Goal: Use online tool/utility: Use online tool/utility

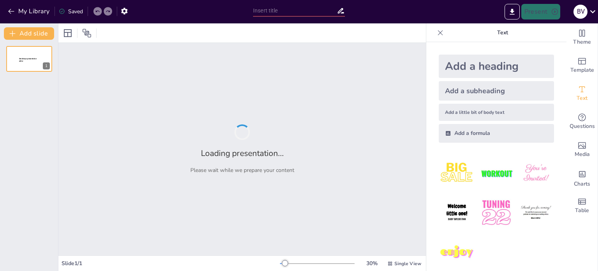
type input "Identitas Nasional sebagai Landasan Nasionalisme di [GEOGRAPHIC_DATA]"
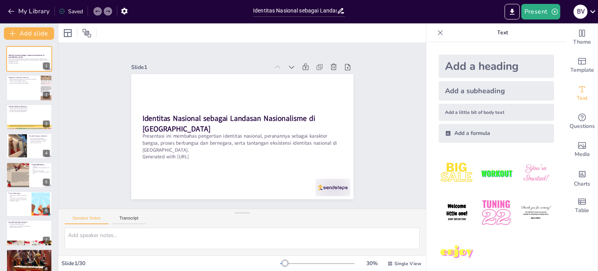
checkbox input "true"
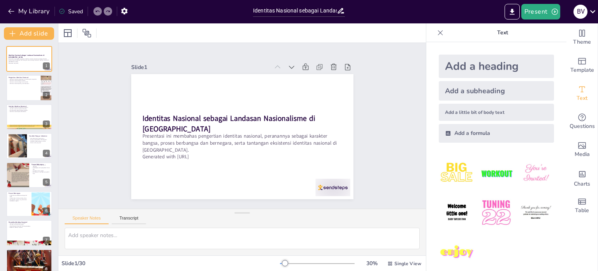
checkbox input "true"
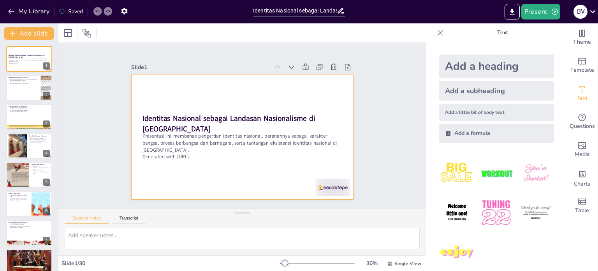
checkbox input "true"
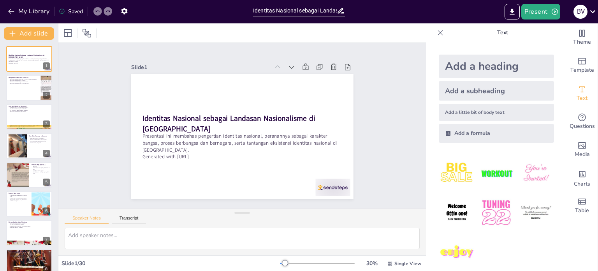
checkbox input "true"
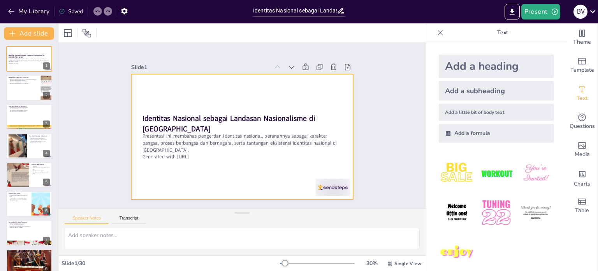
checkbox input "true"
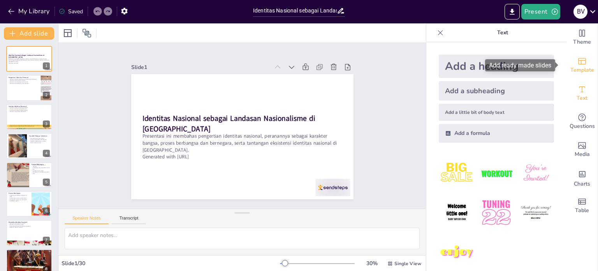
click at [584, 70] on span "Template" at bounding box center [582, 70] width 24 height 9
checkbox input "true"
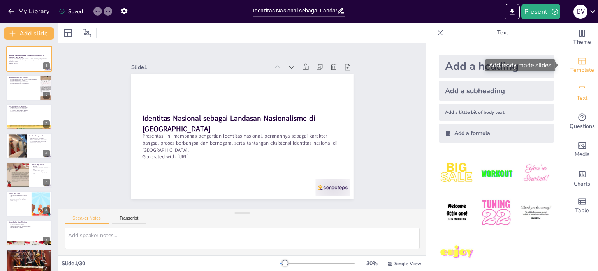
checkbox input "true"
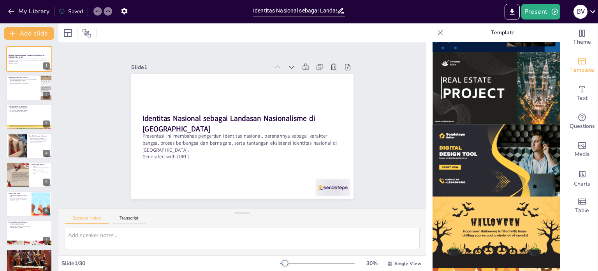
scroll to position [715, 0]
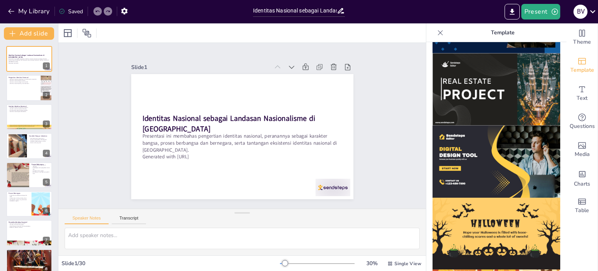
click at [508, 79] on img at bounding box center [497, 89] width 128 height 72
checkbox input "true"
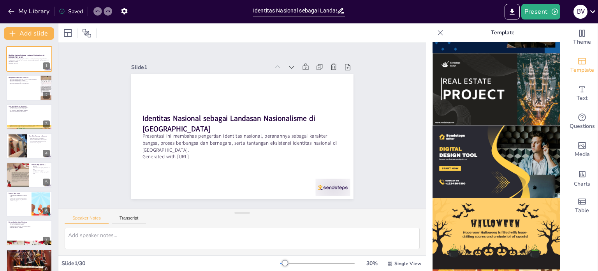
checkbox input "true"
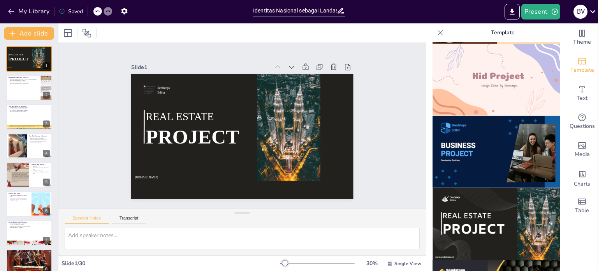
scroll to position [572, 0]
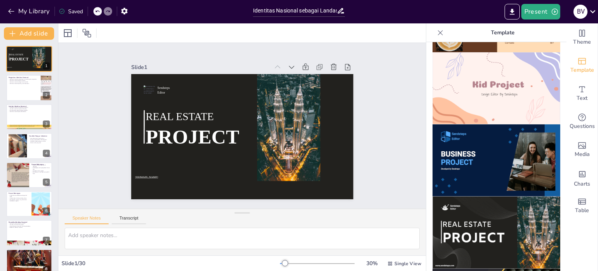
click at [488, 143] on img at bounding box center [497, 160] width 128 height 72
checkbox input "true"
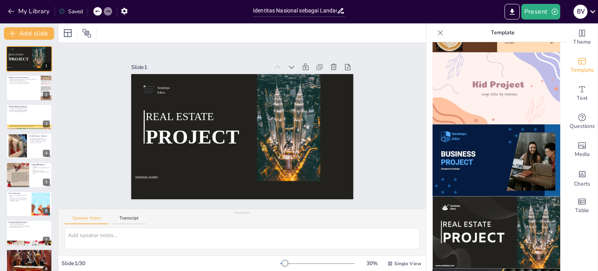
checkbox input "true"
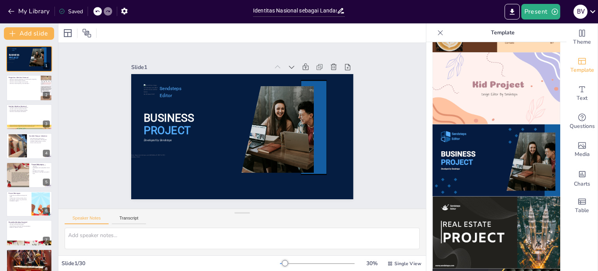
click at [477, 72] on img at bounding box center [497, 88] width 128 height 72
checkbox input "true"
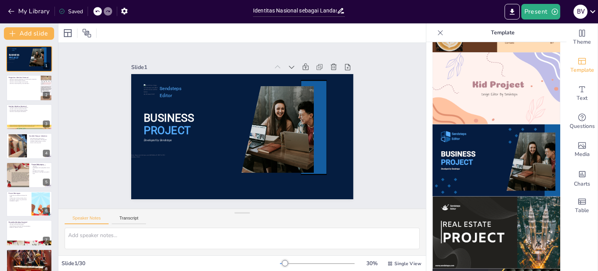
checkbox input "true"
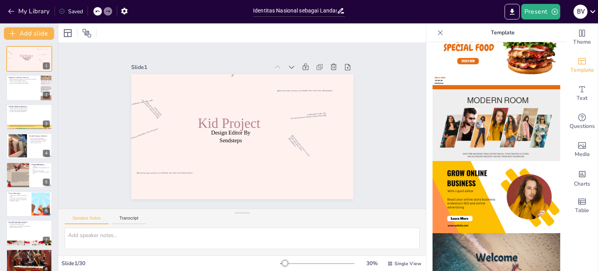
scroll to position [121, 0]
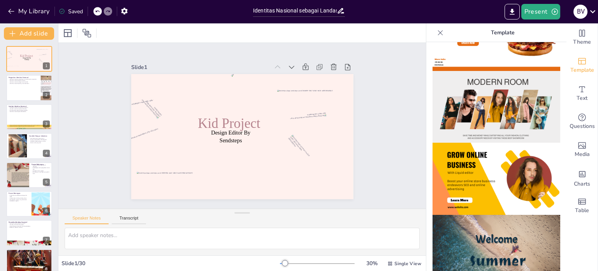
click at [487, 174] on img at bounding box center [497, 179] width 128 height 72
checkbox input "true"
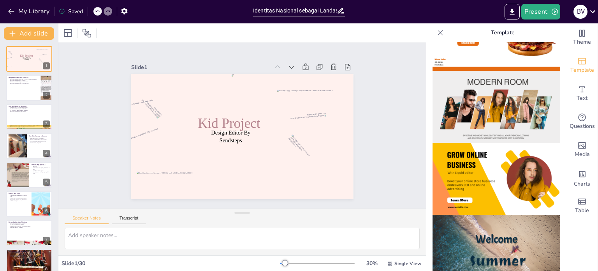
checkbox input "true"
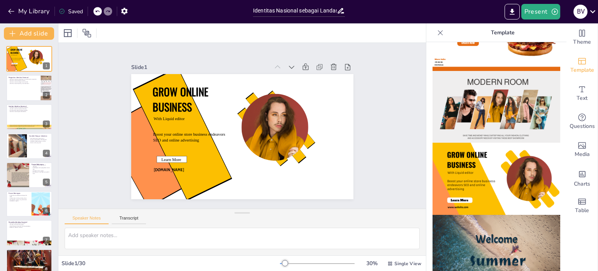
click at [100, 11] on icon at bounding box center [97, 11] width 5 height 5
checkbox input "true"
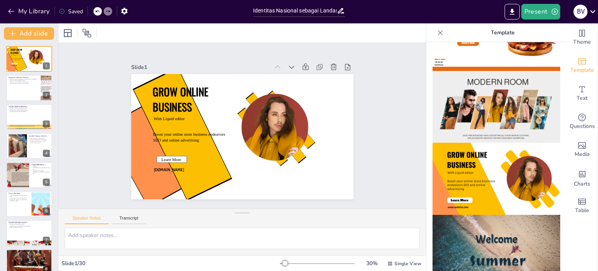
checkbox input "true"
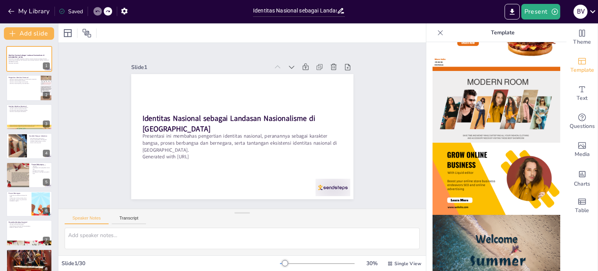
click at [100, 11] on icon at bounding box center [97, 11] width 5 height 5
checkbox input "true"
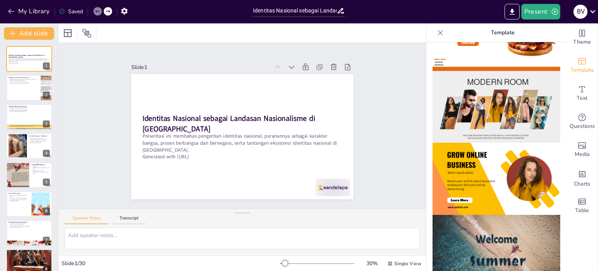
checkbox input "true"
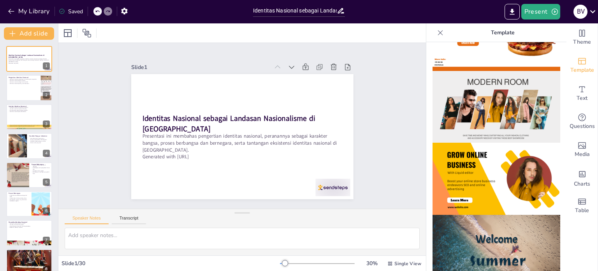
checkbox input "true"
click at [549, 10] on button "Present" at bounding box center [540, 12] width 39 height 16
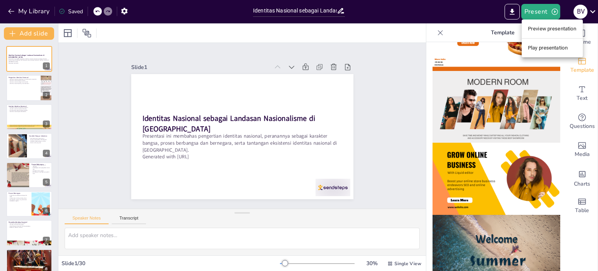
checkbox input "true"
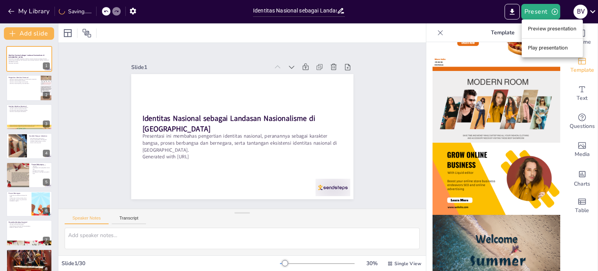
click at [552, 31] on li "Preview presentation" at bounding box center [552, 29] width 61 height 12
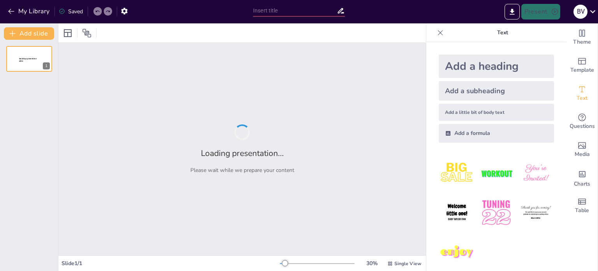
type input "Identitas Nasional sebagai Landasan Nasionalisme di [GEOGRAPHIC_DATA]"
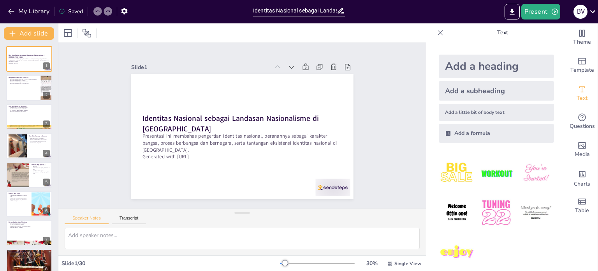
checkbox input "true"
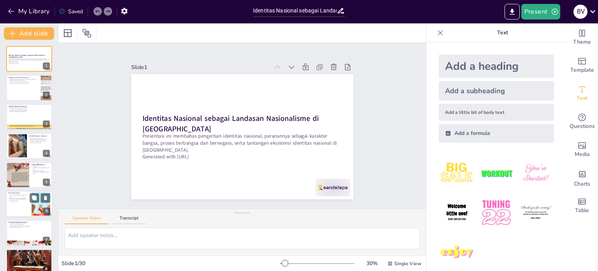
checkbox input "true"
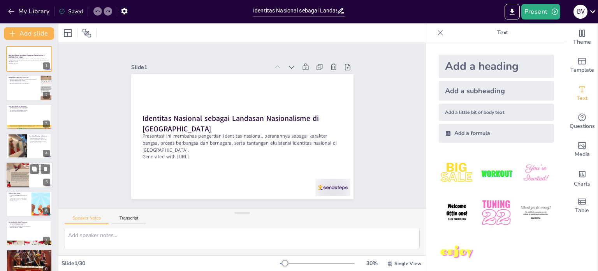
checkbox input "true"
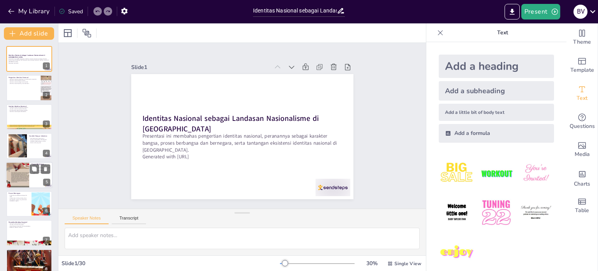
checkbox input "true"
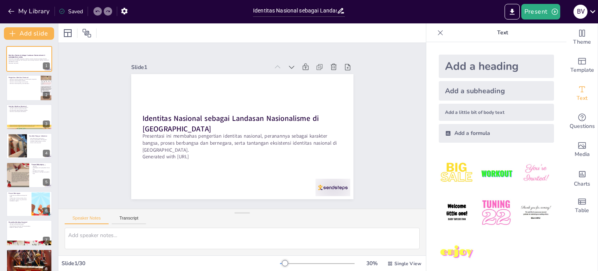
checkbox input "true"
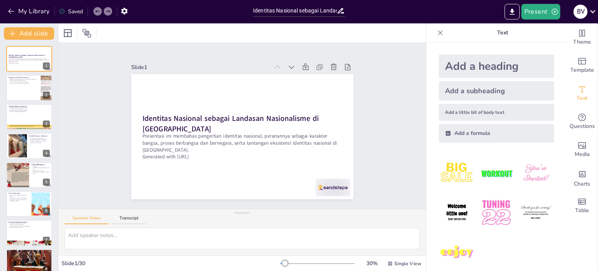
checkbox input "true"
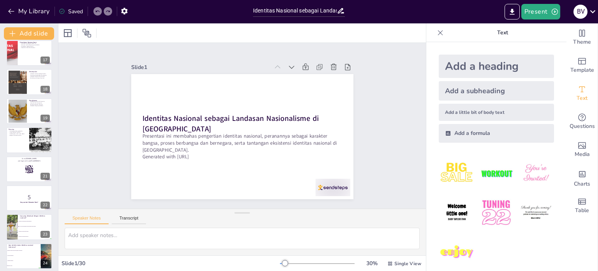
scroll to position [647, 0]
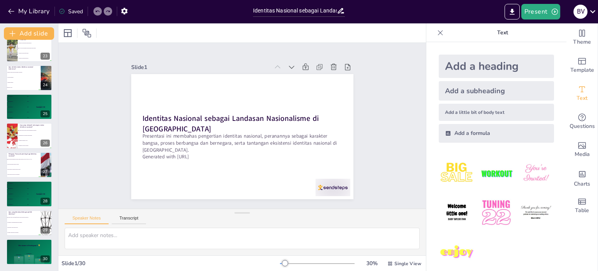
checkbox input "true"
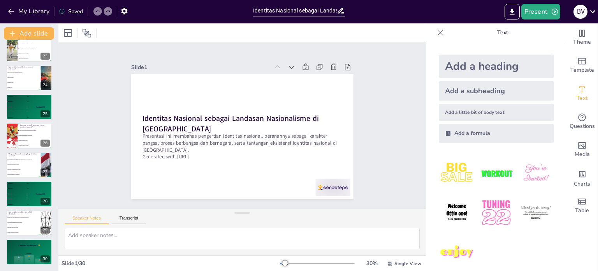
checkbox input "true"
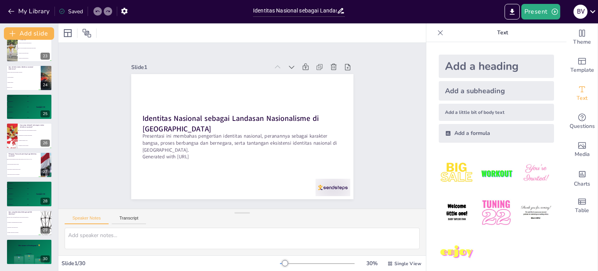
checkbox input "true"
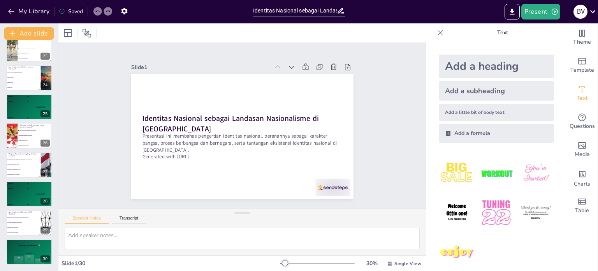
checkbox input "true"
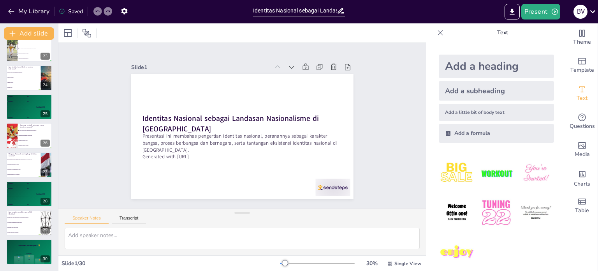
checkbox input "true"
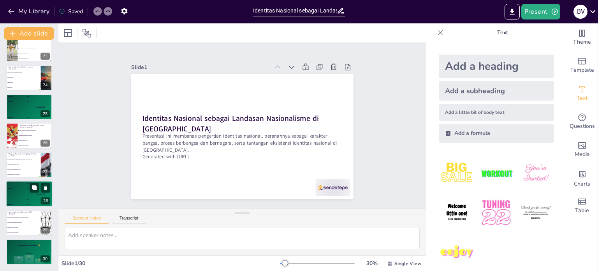
checkbox input "true"
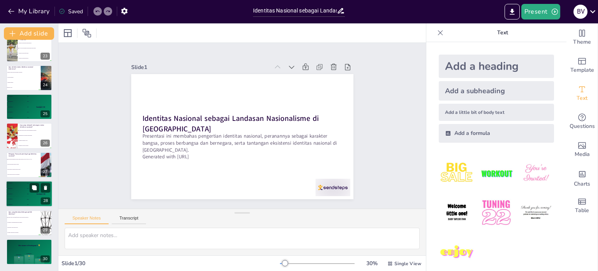
checkbox input "true"
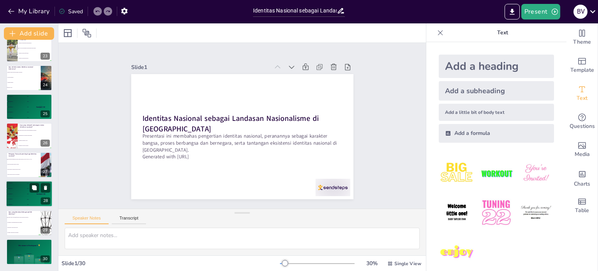
checkbox input "true"
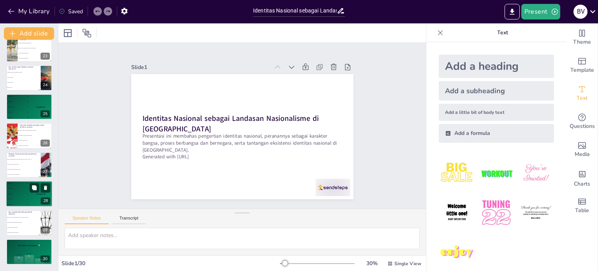
click at [42, 194] on div "Participant 1 500" at bounding box center [41, 195] width 9 height 2
checkbox input "true"
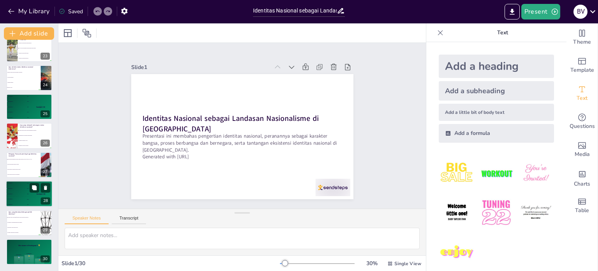
checkbox input "true"
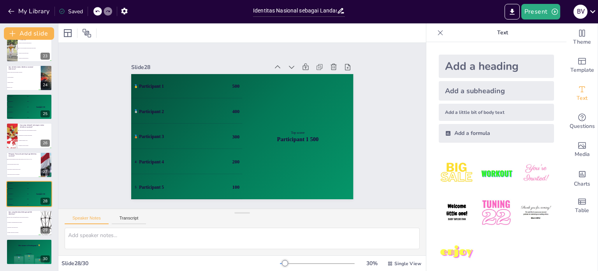
checkbox input "true"
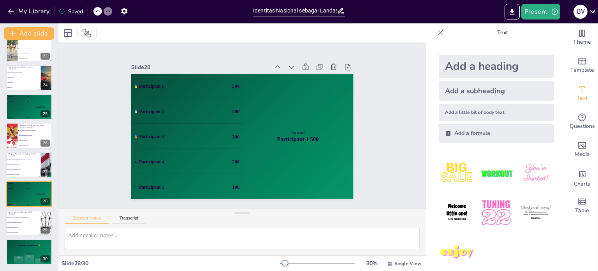
checkbox input "true"
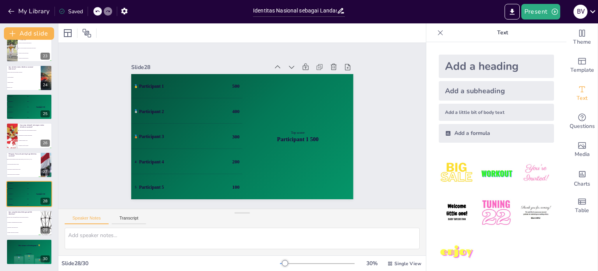
checkbox input "true"
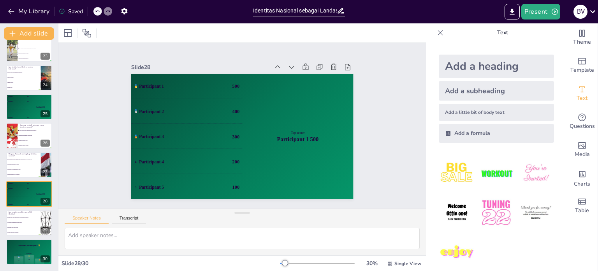
checkbox input "true"
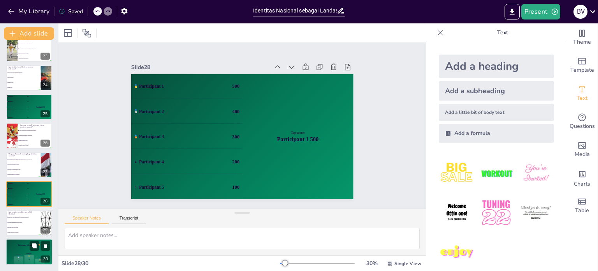
checkbox input "true"
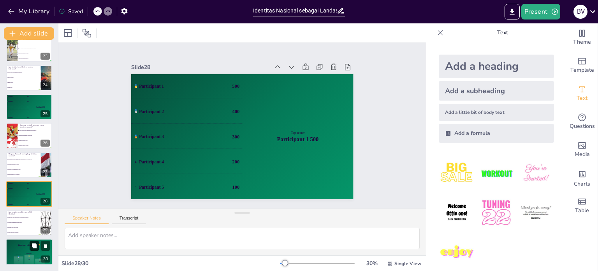
checkbox input "true"
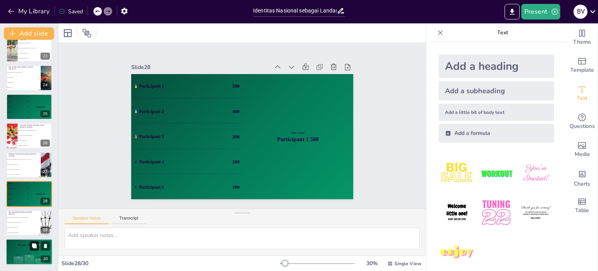
checkbox input "true"
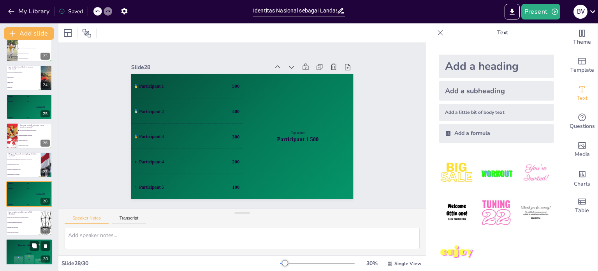
checkbox input "true"
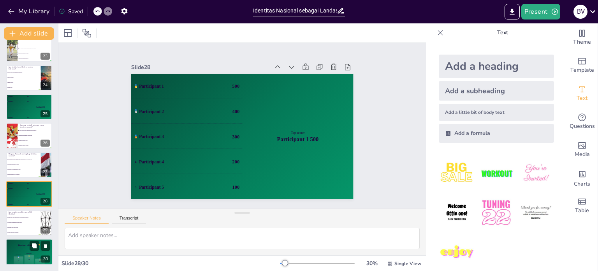
checkbox input "true"
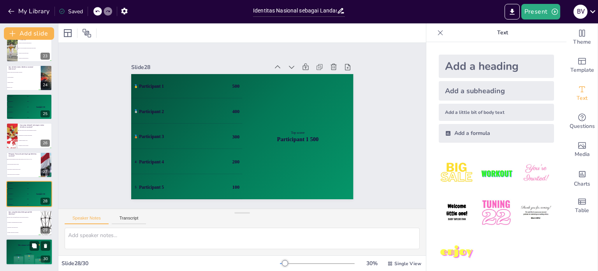
checkbox input "true"
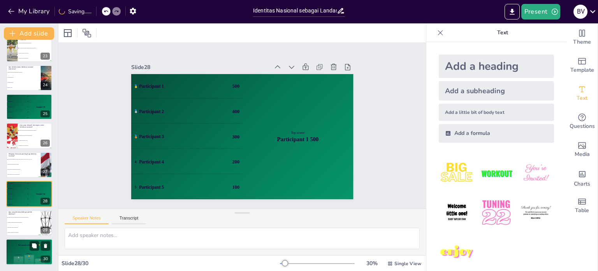
click at [7, 247] on div "The winner is Participant 1 🏆" at bounding box center [29, 244] width 47 height 13
checkbox input "true"
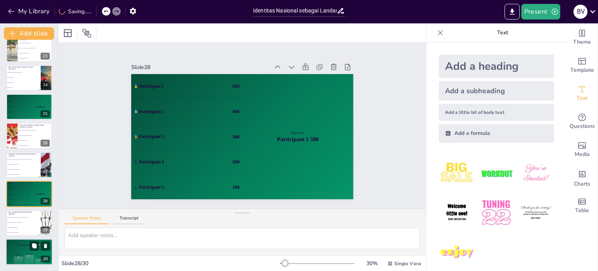
checkbox input "true"
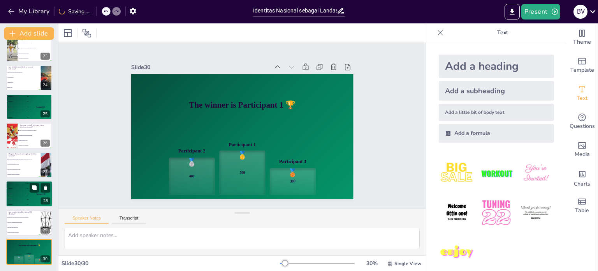
checkbox input "true"
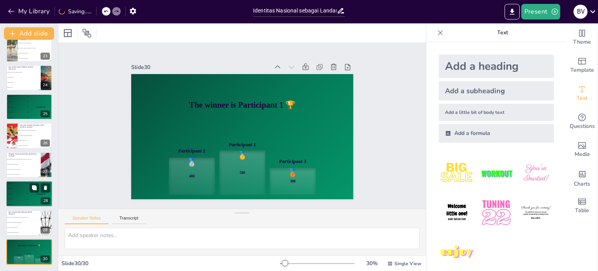
checkbox input "true"
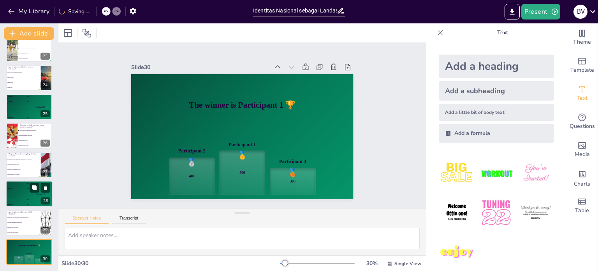
checkbox input "true"
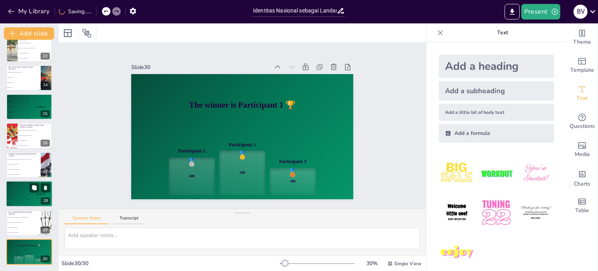
checkbox input "true"
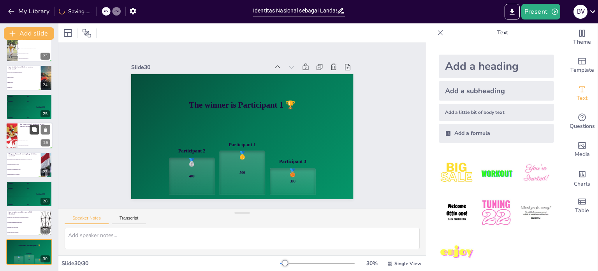
checkbox input "true"
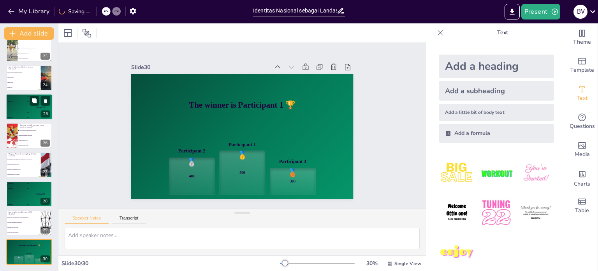
checkbox input "true"
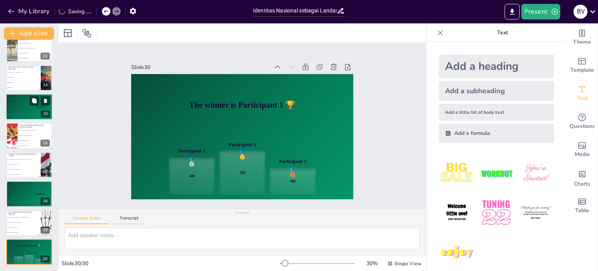
checkbox input "true"
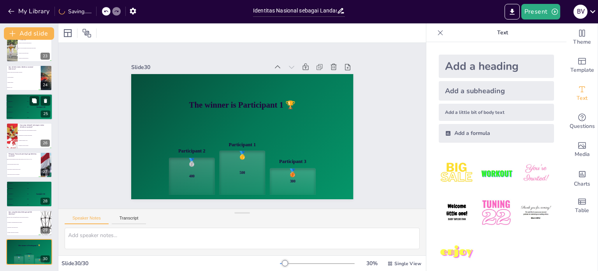
click at [30, 113] on div "Top scorer Participant 1 500" at bounding box center [40, 106] width 23 height 26
checkbox input "true"
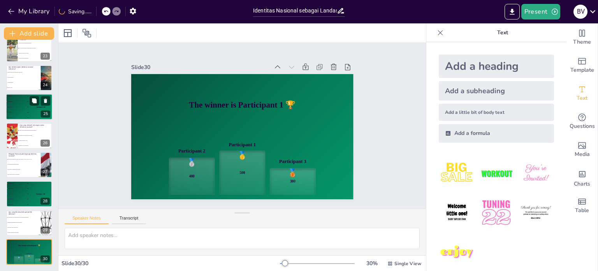
checkbox input "true"
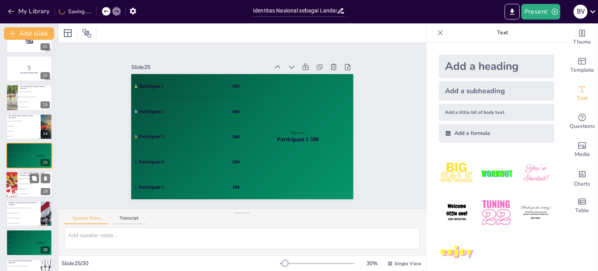
checkbox input "true"
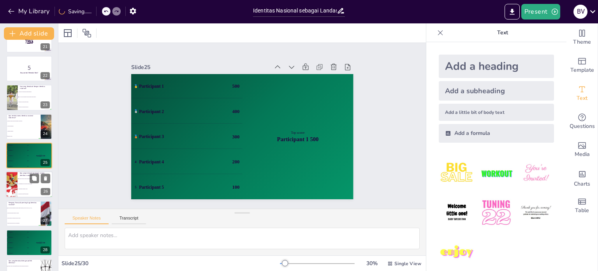
checkbox input "true"
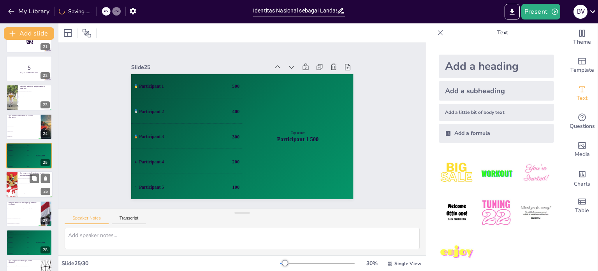
checkbox input "true"
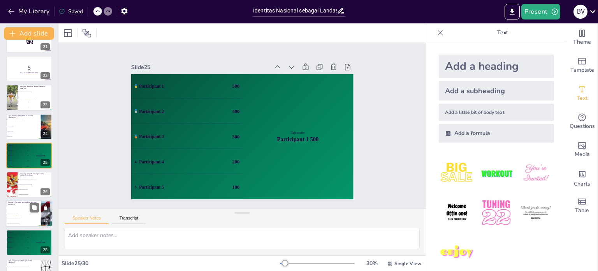
checkbox input "true"
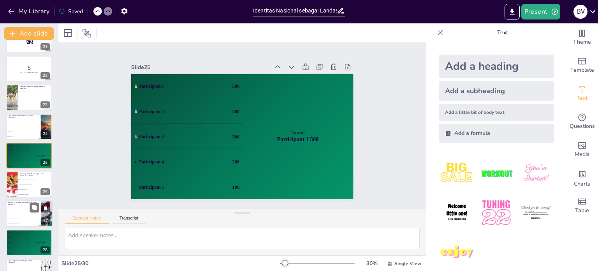
checkbox input "true"
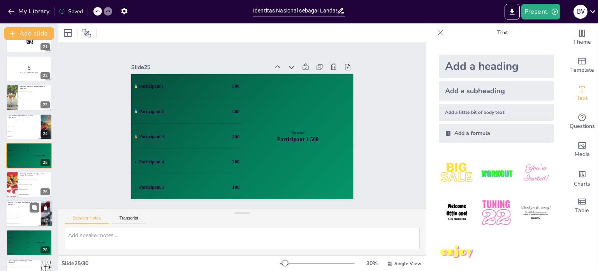
checkbox input "true"
click at [25, 234] on div "🥈 Participant 2 400" at bounding box center [17, 236] width 23 height 5
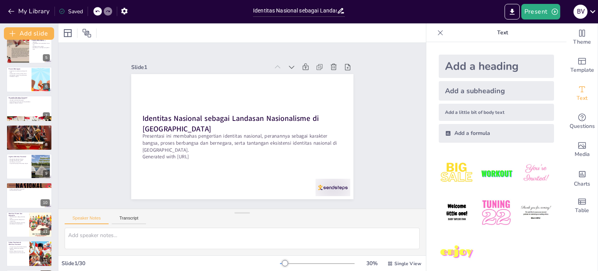
scroll to position [98, 0]
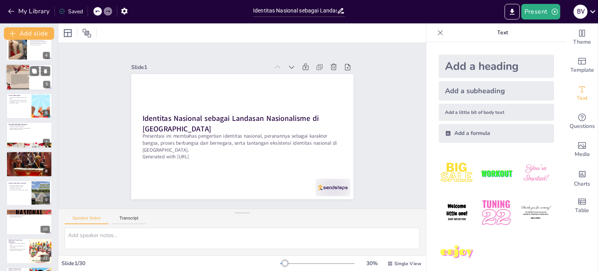
click at [39, 77] on div at bounding box center [29, 77] width 47 height 26
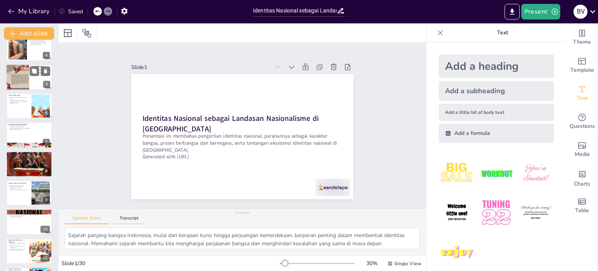
scroll to position [19, 0]
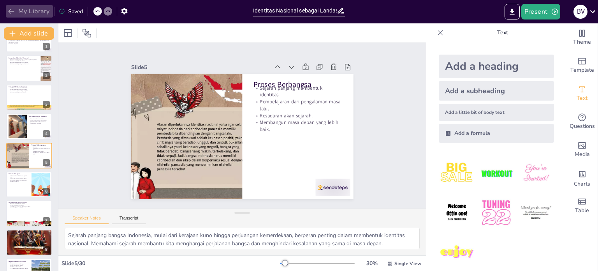
click at [9, 14] on icon "button" at bounding box center [11, 11] width 8 height 8
